Goal: Task Accomplishment & Management: Use online tool/utility

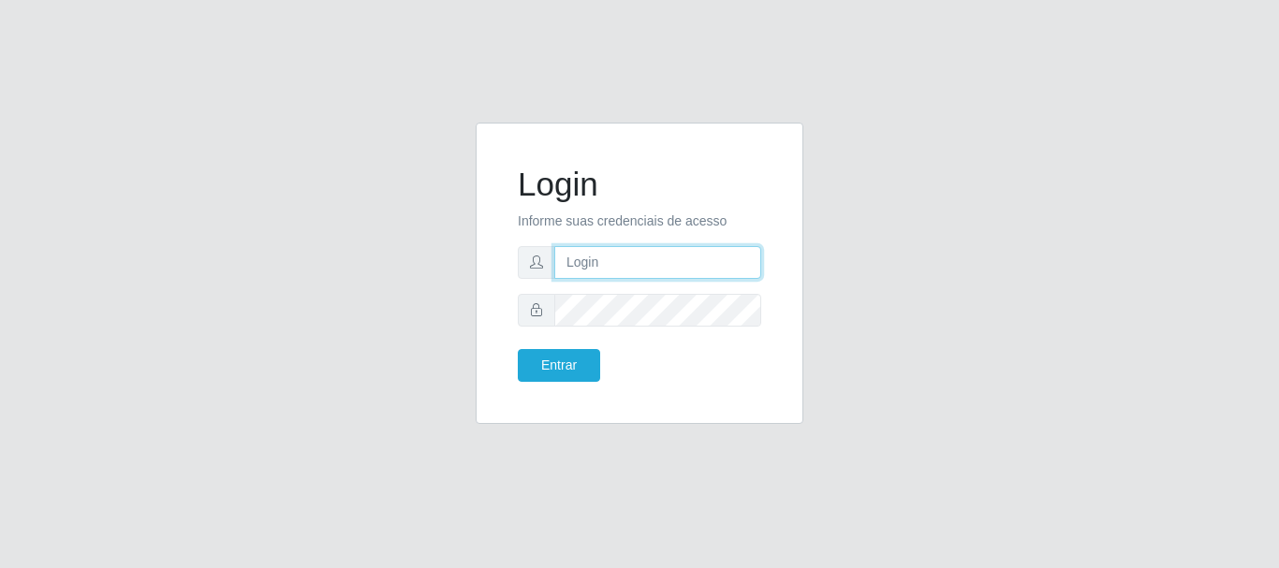
click at [596, 257] on input "text" at bounding box center [657, 262] width 207 height 33
type input "[EMAIL_ADDRESS][DOMAIN_NAME]"
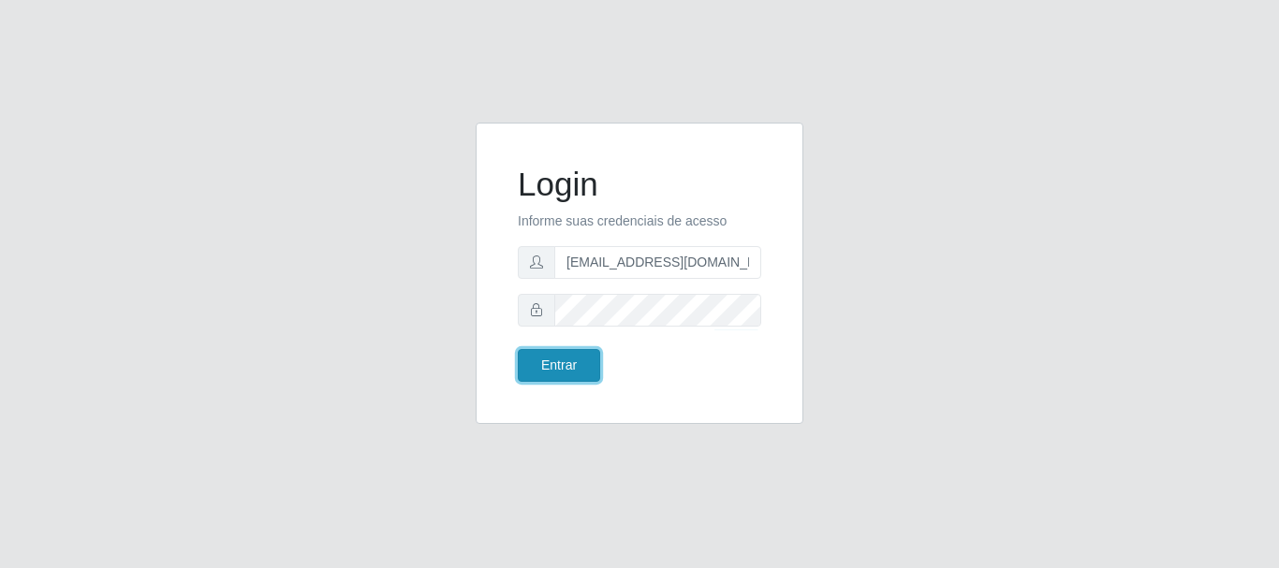
click at [579, 367] on button "Entrar" at bounding box center [559, 365] width 82 height 33
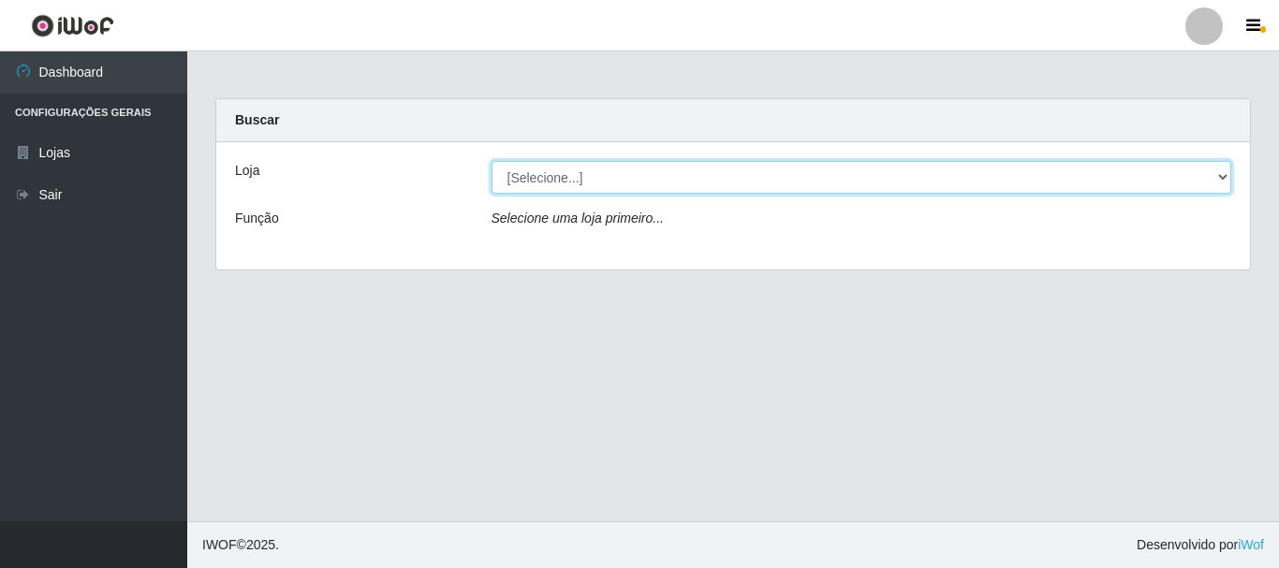
click at [1223, 177] on select "[Selecione...] Queiroz Atacadão - [GEOGRAPHIC_DATA]" at bounding box center [861, 177] width 740 height 33
select select "464"
click at [491, 161] on select "[Selecione...] Queiroz Atacadão - [GEOGRAPHIC_DATA]" at bounding box center [861, 177] width 740 height 33
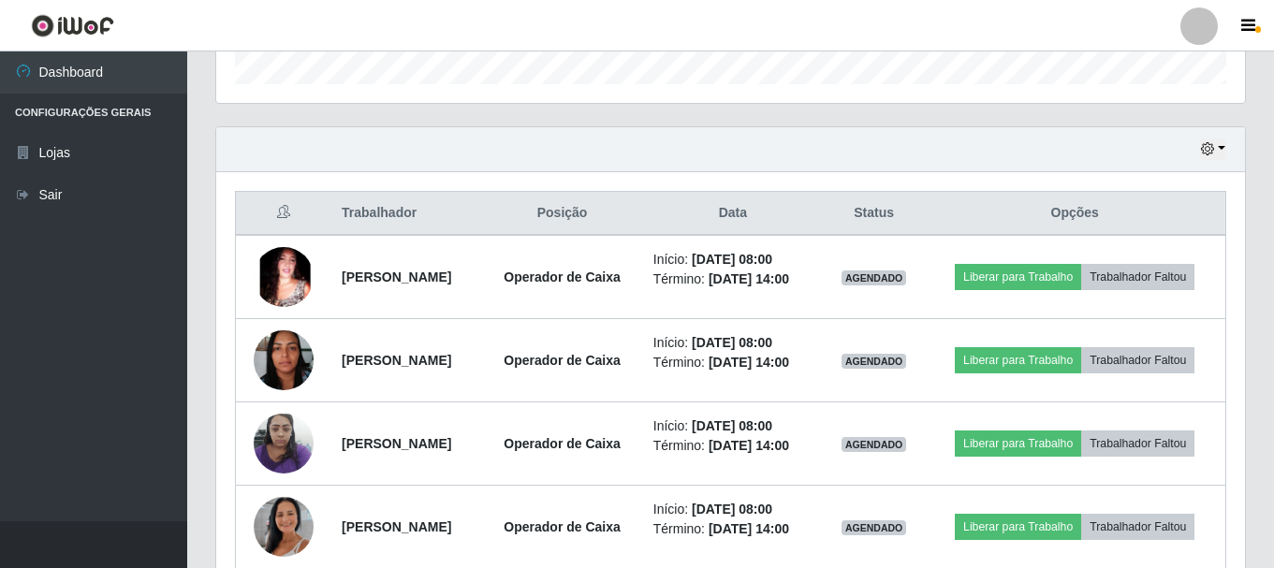
scroll to position [655, 0]
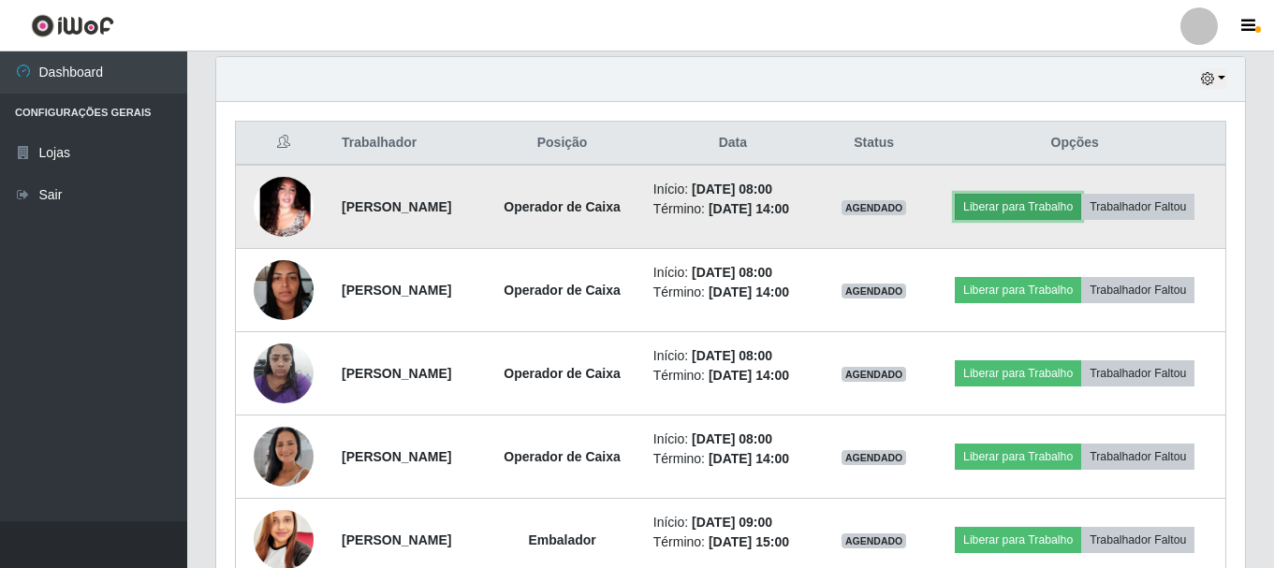
click at [1074, 203] on button "Liberar para Trabalho" at bounding box center [1018, 207] width 126 height 26
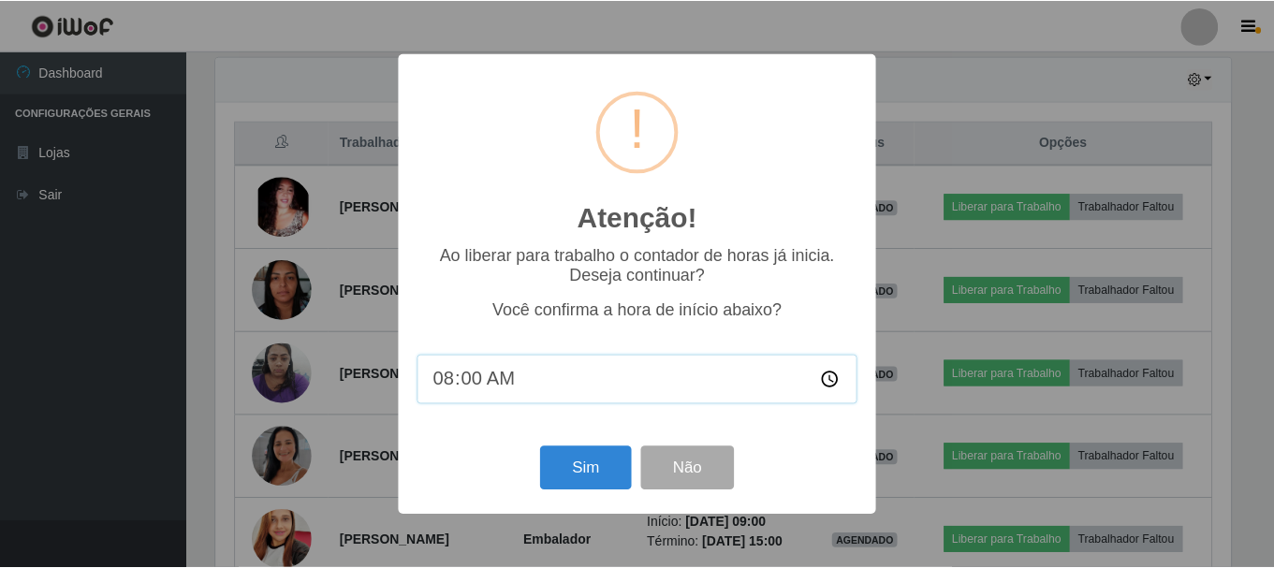
scroll to position [388, 1019]
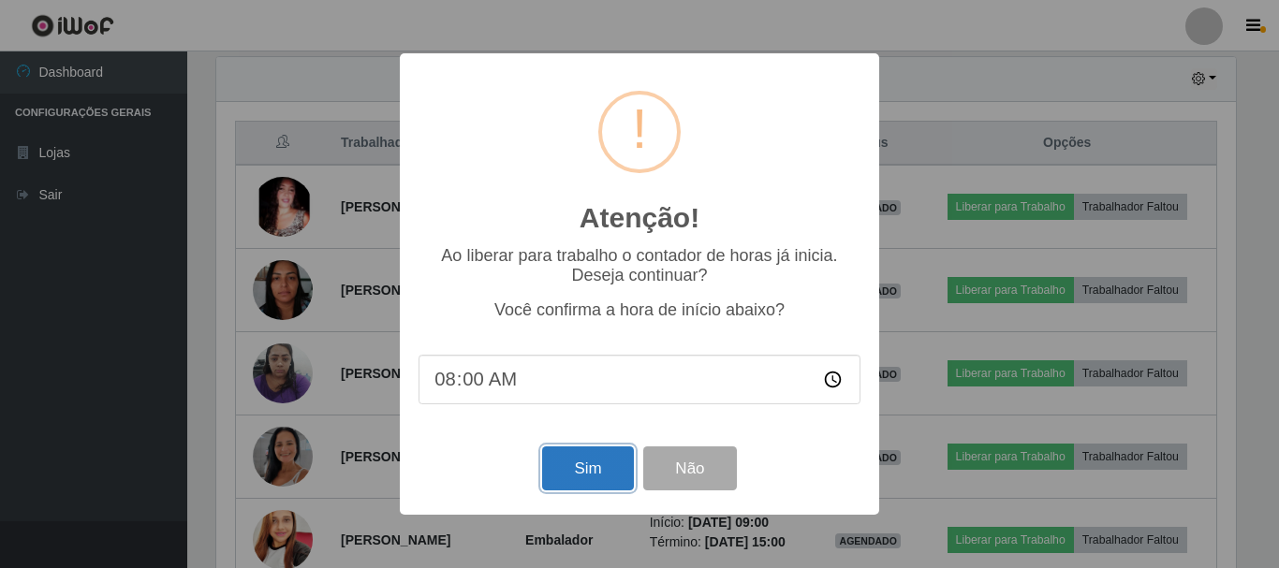
click at [605, 486] on button "Sim" at bounding box center [587, 468] width 91 height 44
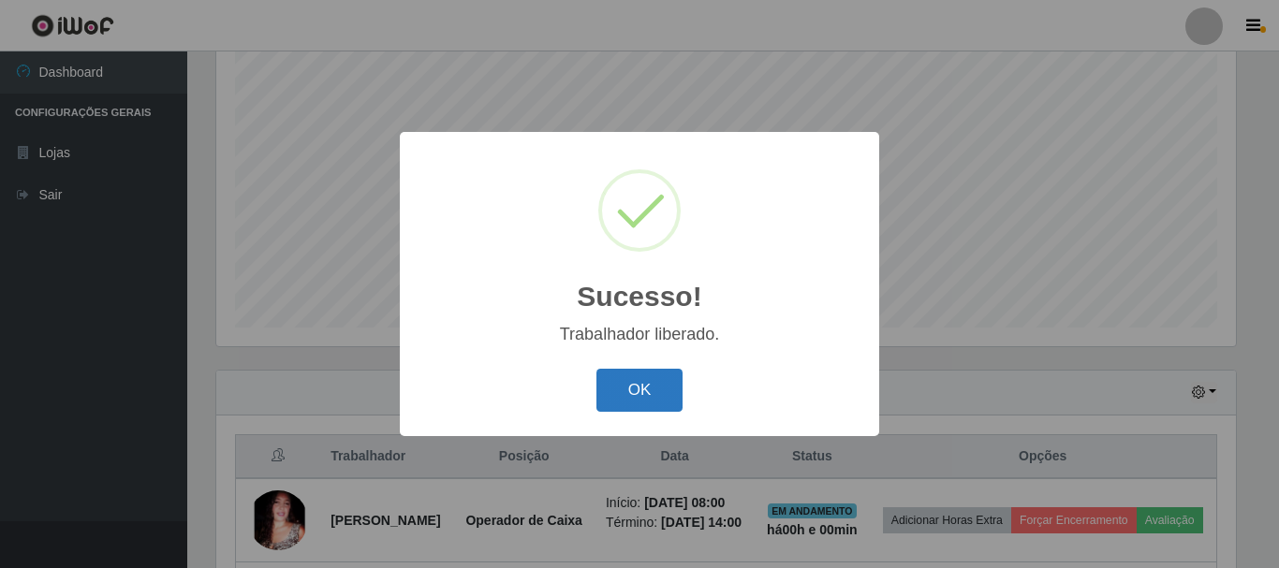
click at [618, 384] on button "OK" at bounding box center [639, 391] width 87 height 44
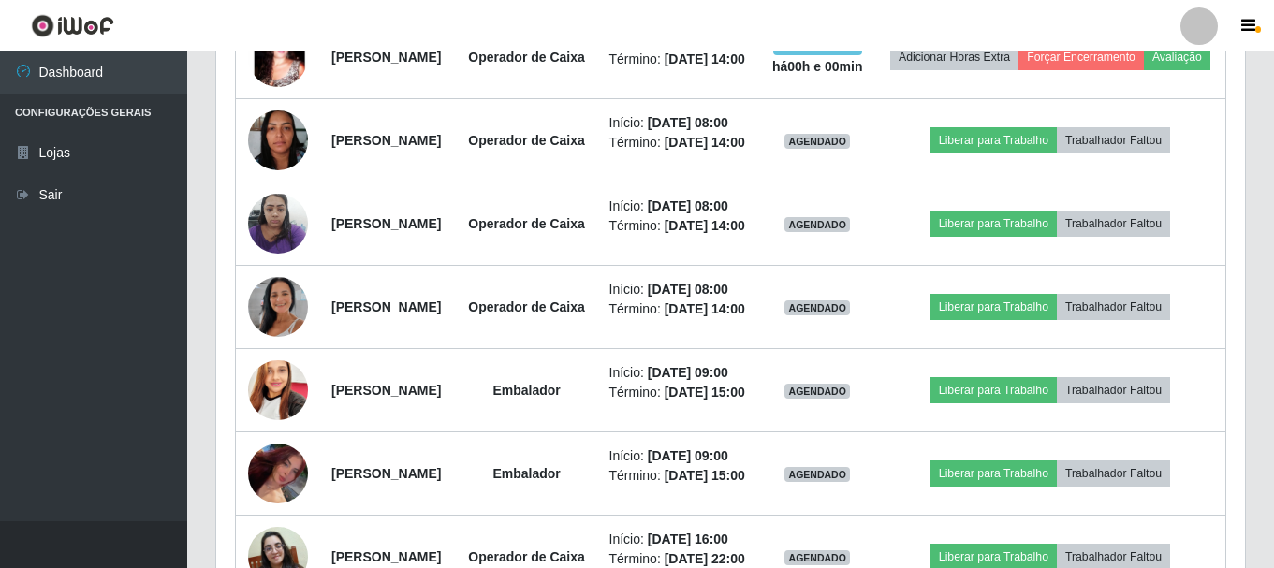
scroll to position [810, 0]
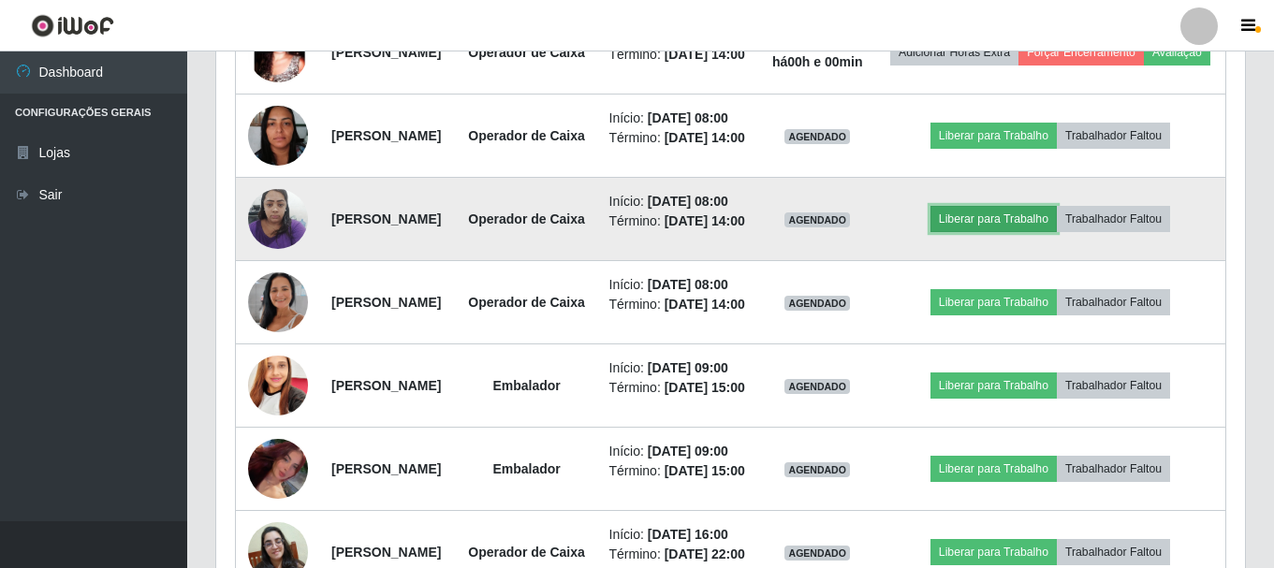
click at [1055, 232] on button "Liberar para Trabalho" at bounding box center [993, 219] width 126 height 26
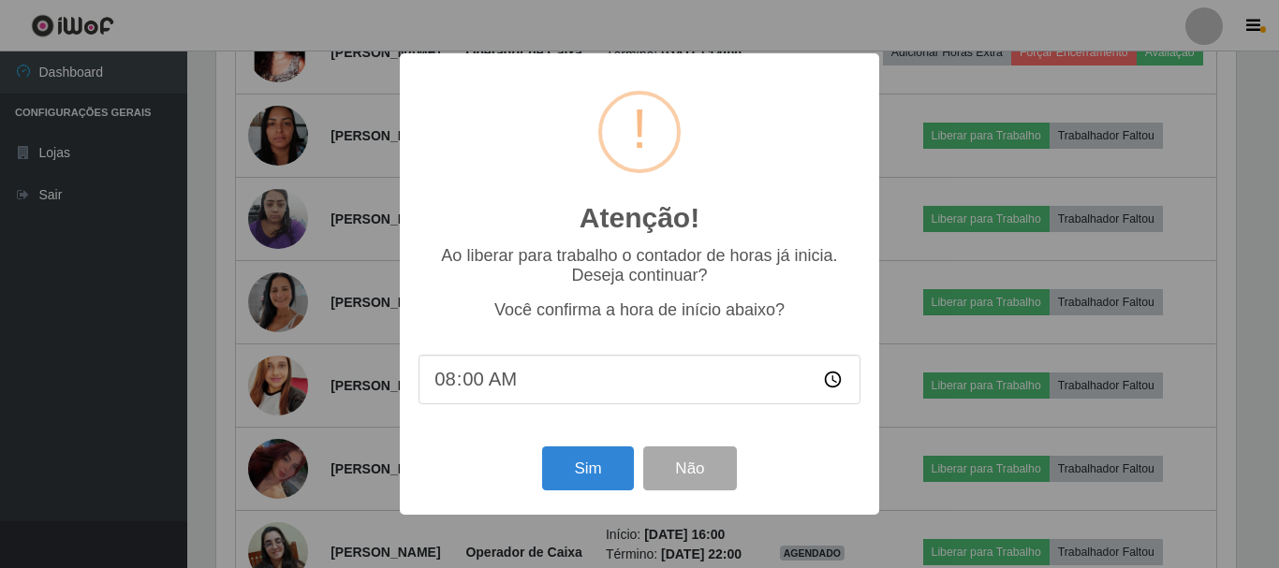
click at [954, 355] on div "Atenção! × Ao liberar para trabalho o contador de horas já inicia. Deseja conti…" at bounding box center [639, 284] width 1279 height 568
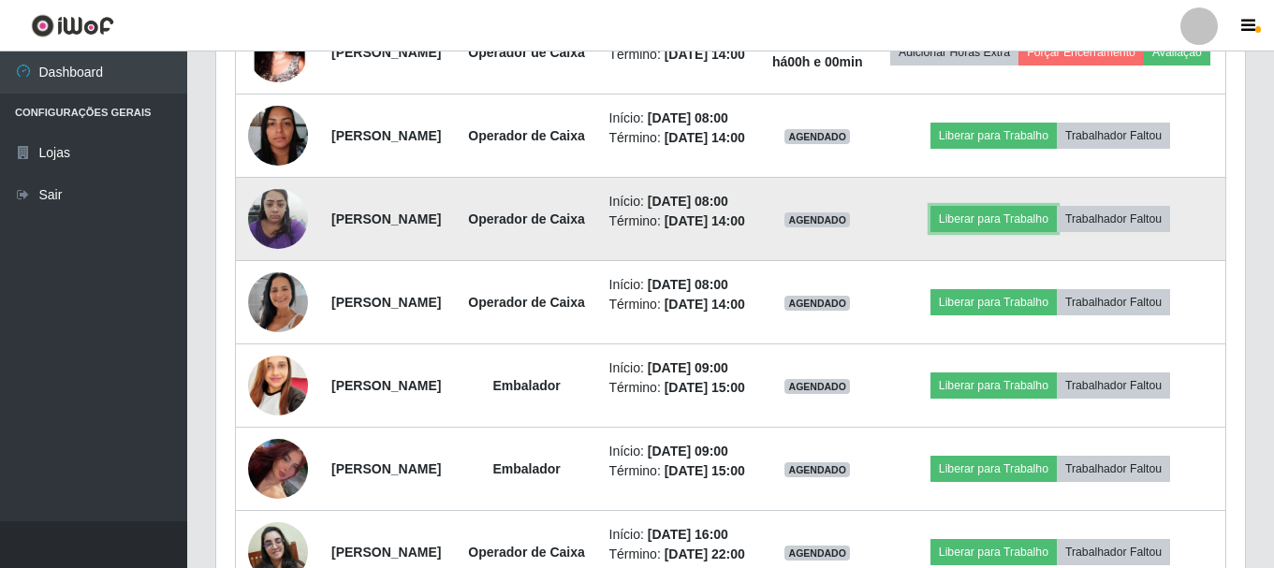
scroll to position [388, 1029]
click at [1020, 232] on button "Liberar para Trabalho" at bounding box center [993, 219] width 126 height 26
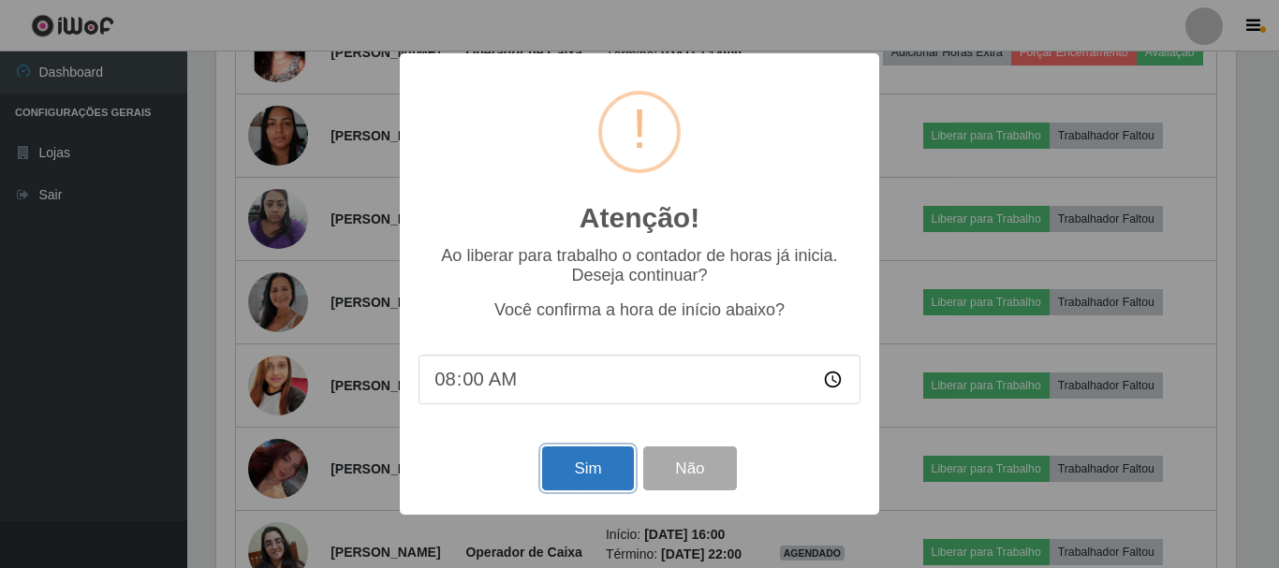
click at [605, 480] on button "Sim" at bounding box center [587, 468] width 91 height 44
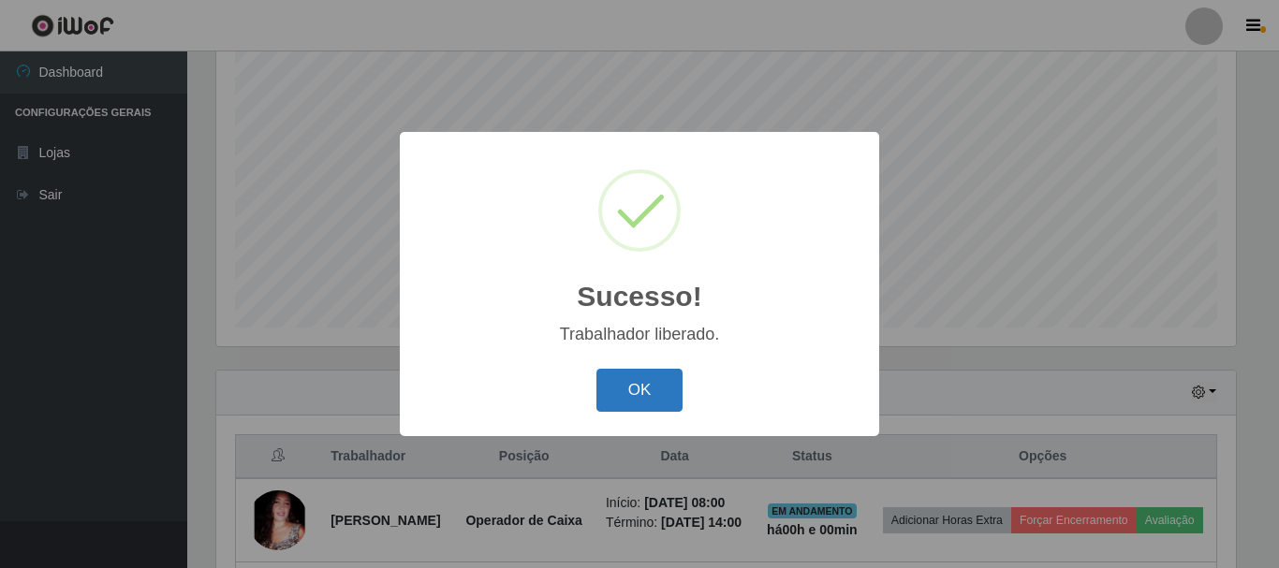
click at [645, 387] on button "OK" at bounding box center [639, 391] width 87 height 44
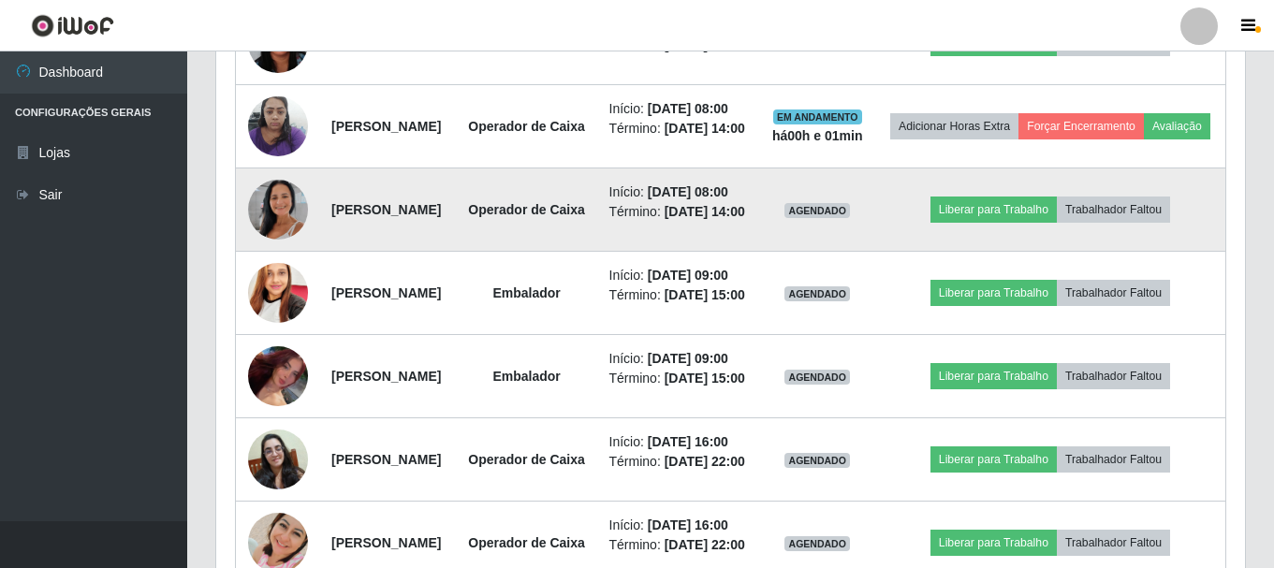
scroll to position [903, 0]
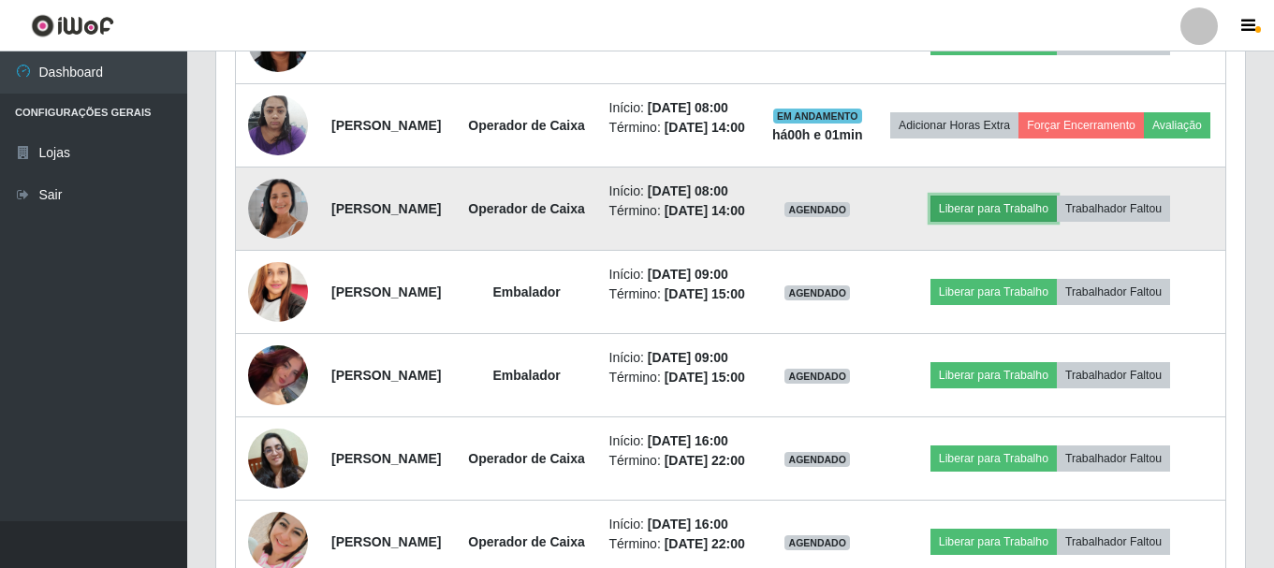
click at [1038, 222] on button "Liberar para Trabalho" at bounding box center [993, 209] width 126 height 26
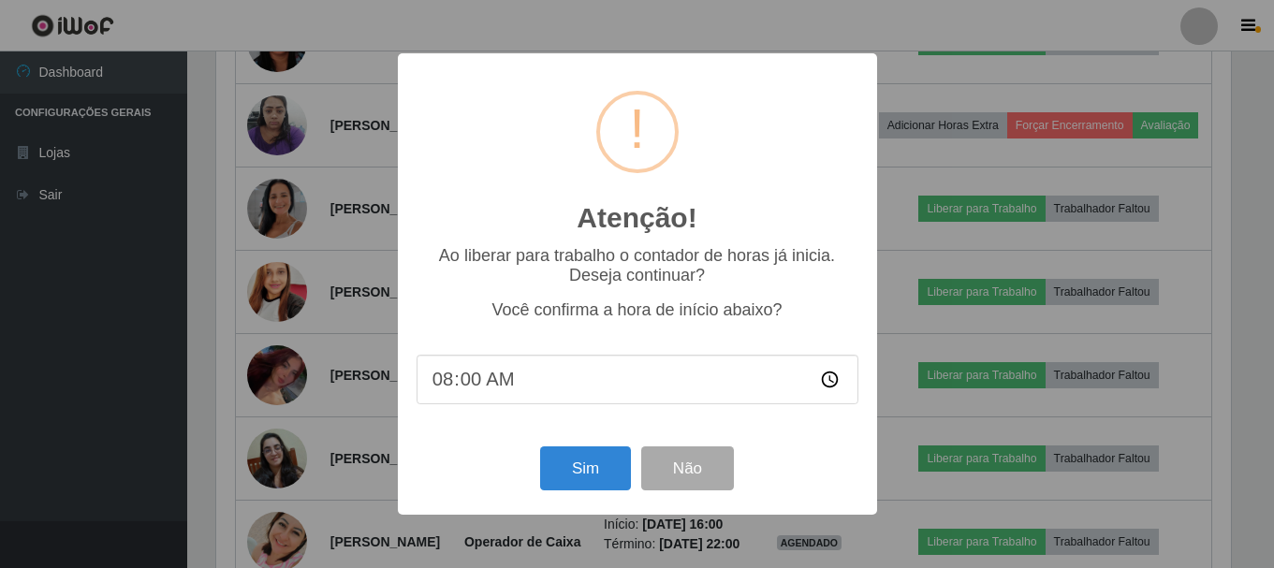
scroll to position [388, 1019]
click at [598, 473] on button "Sim" at bounding box center [587, 468] width 91 height 44
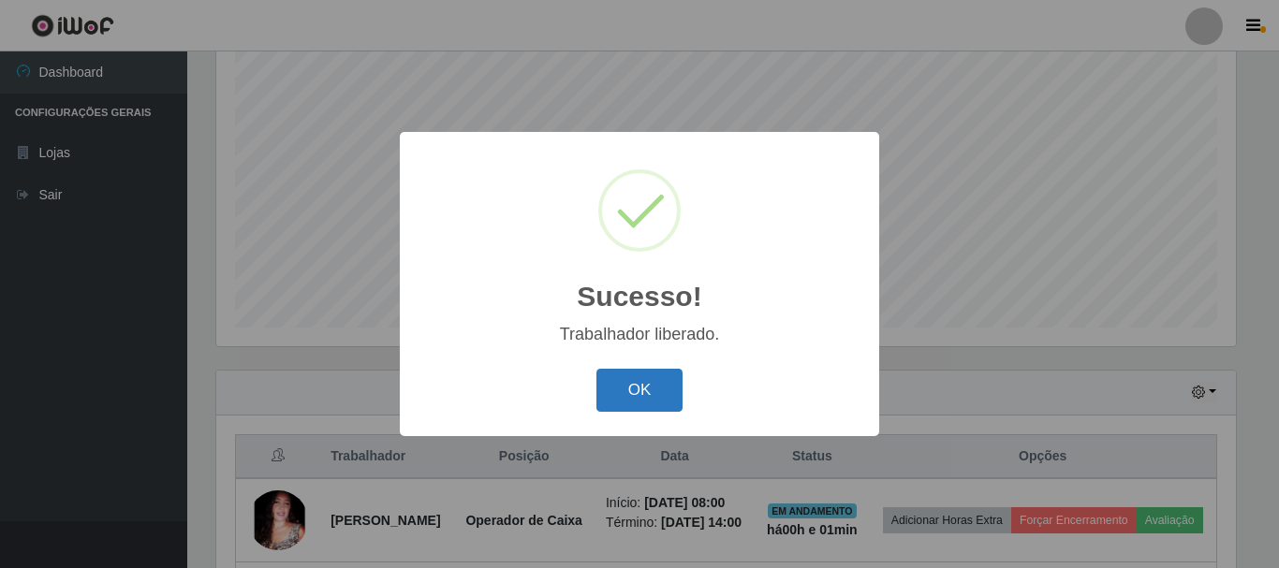
click at [637, 402] on button "OK" at bounding box center [639, 391] width 87 height 44
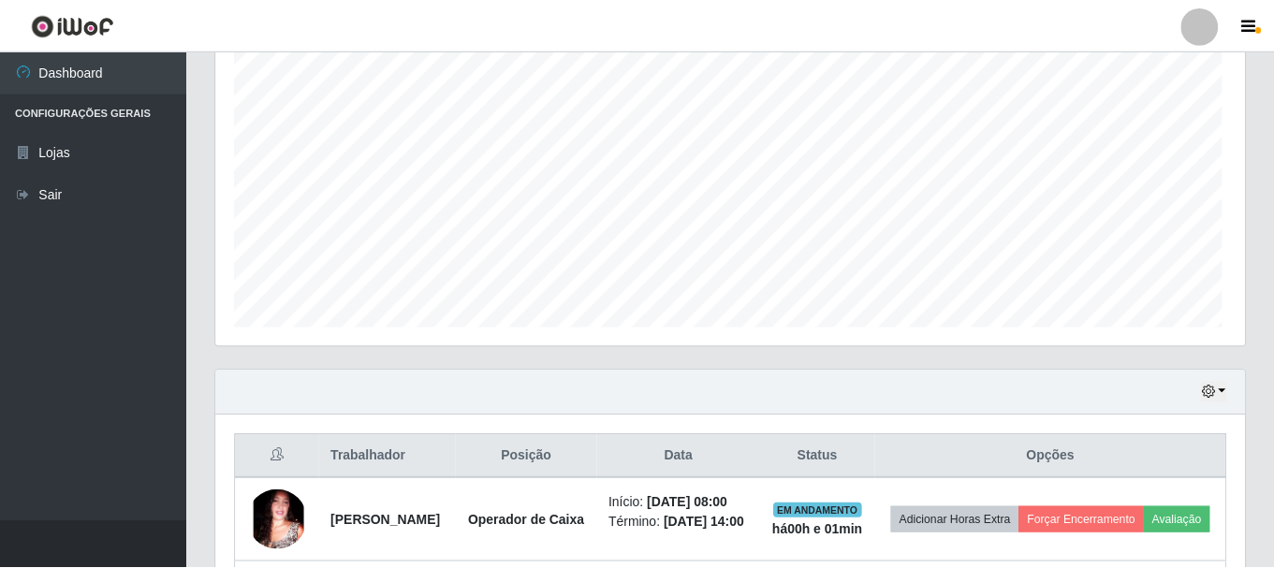
scroll to position [0, 0]
